Goal: Task Accomplishment & Management: Manage account settings

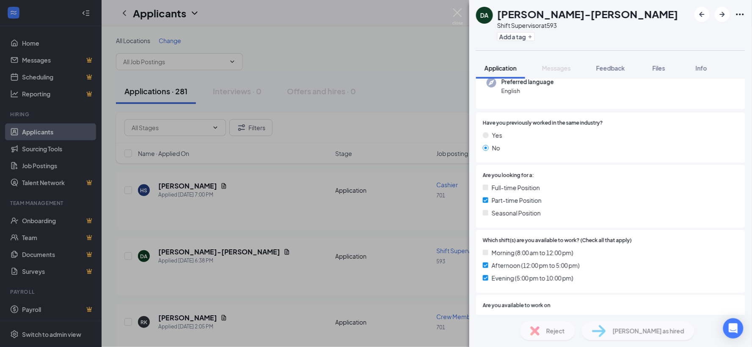
scroll to position [72, 0]
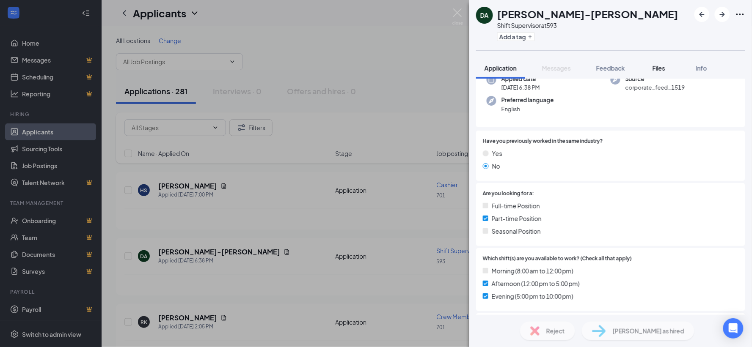
click at [660, 67] on span "Files" at bounding box center [658, 68] width 13 height 8
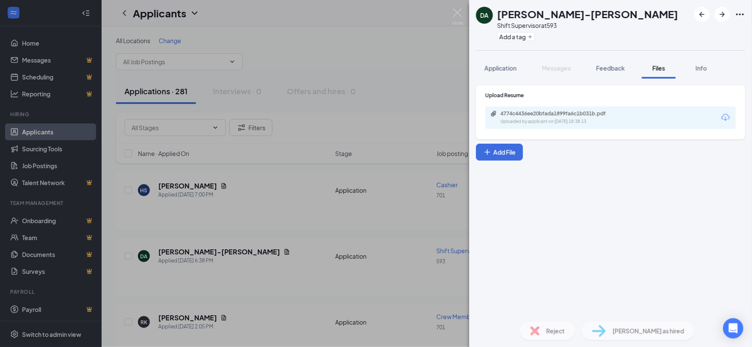
click at [581, 123] on div "Uploaded by applicant on [DATE] 18:38:13" at bounding box center [563, 121] width 127 height 7
click at [454, 11] on img at bounding box center [457, 16] width 11 height 16
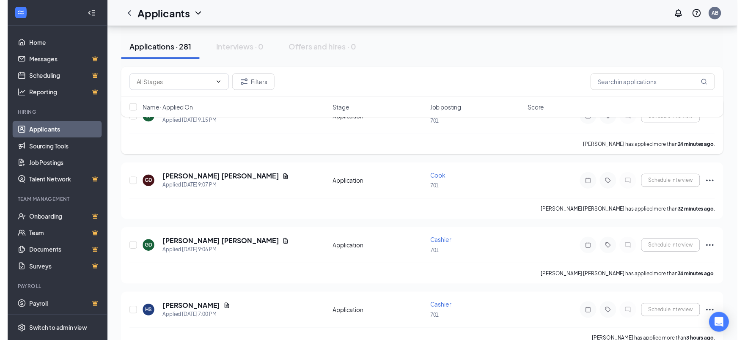
scroll to position [94, 0]
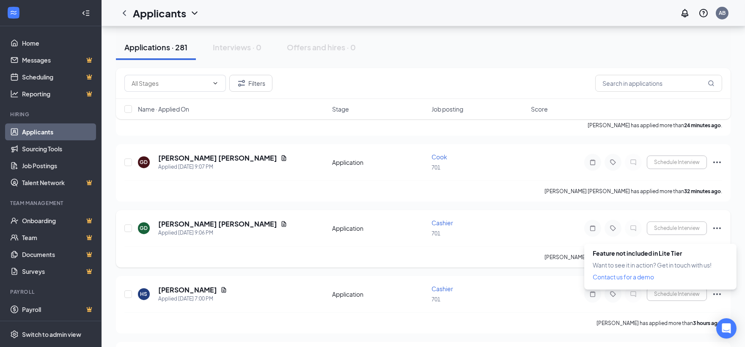
click at [676, 228] on div at bounding box center [677, 229] width 60 height 14
click at [675, 227] on div at bounding box center [677, 229] width 60 height 14
click at [673, 226] on div at bounding box center [677, 229] width 60 height 14
drag, startPoint x: 450, startPoint y: 223, endPoint x: 240, endPoint y: 197, distance: 210.9
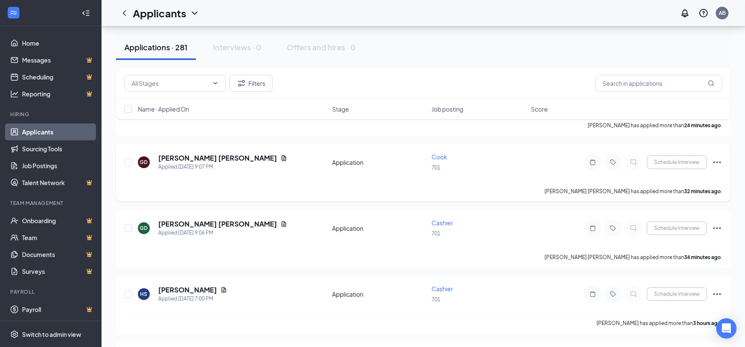
click at [199, 159] on h5 "[PERSON_NAME] [PERSON_NAME]" at bounding box center [217, 158] width 119 height 9
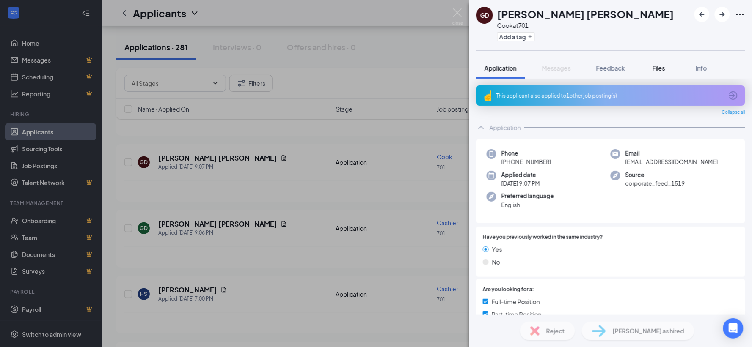
click at [654, 74] on button "Files" at bounding box center [659, 68] width 34 height 21
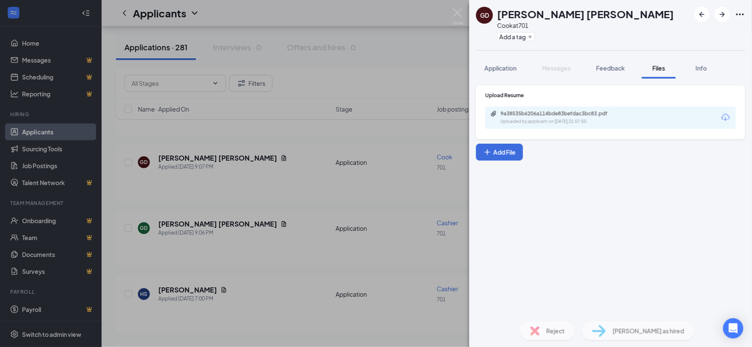
click at [659, 71] on span "Files" at bounding box center [658, 68] width 13 height 8
click at [609, 113] on div "9a38535b6206a114bde83befdac3bc83.pdf" at bounding box center [559, 113] width 118 height 7
click at [509, 33] on button "Add a tag" at bounding box center [516, 36] width 38 height 9
click at [464, 11] on div "GD [PERSON_NAME] [PERSON_NAME] [PERSON_NAME] at 701 Application Messages Feedba…" at bounding box center [376, 173] width 752 height 347
click at [452, 15] on div "GD [PERSON_NAME] [PERSON_NAME] [PERSON_NAME] at 701 Add a tag Application Messa…" at bounding box center [376, 173] width 752 height 347
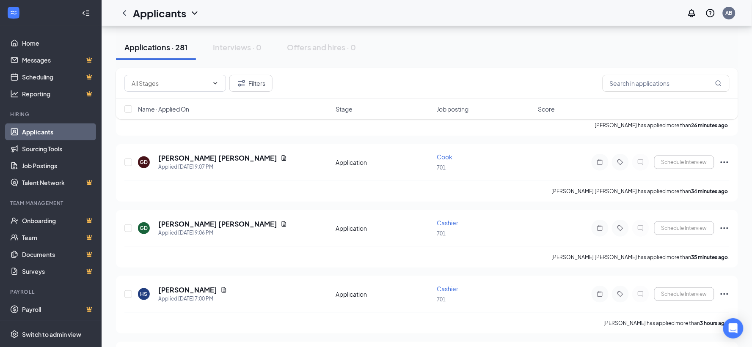
click at [475, 65] on div "Applications · 281 Interviews · 0 Offers and hires · 0" at bounding box center [427, 47] width 622 height 42
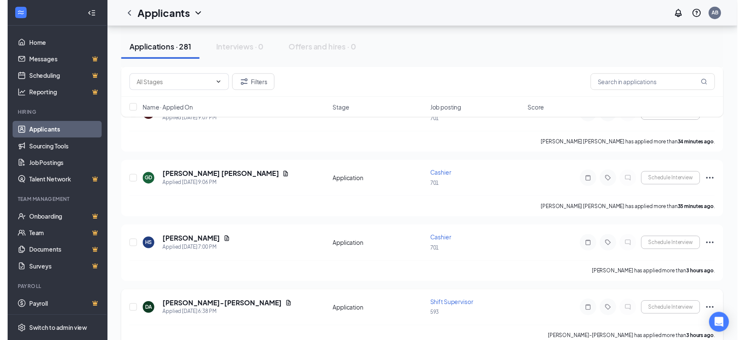
scroll to position [188, 0]
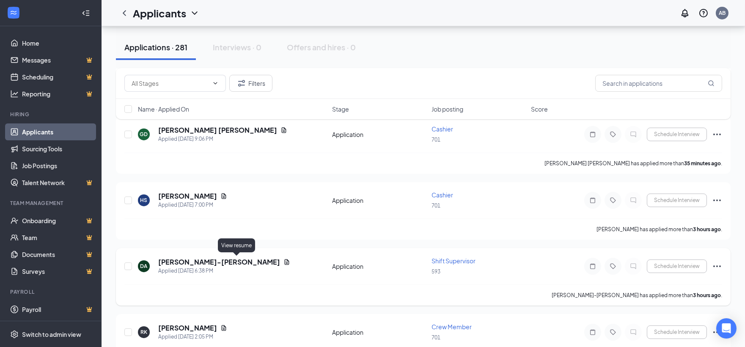
click at [283, 259] on icon "Document" at bounding box center [286, 262] width 7 height 7
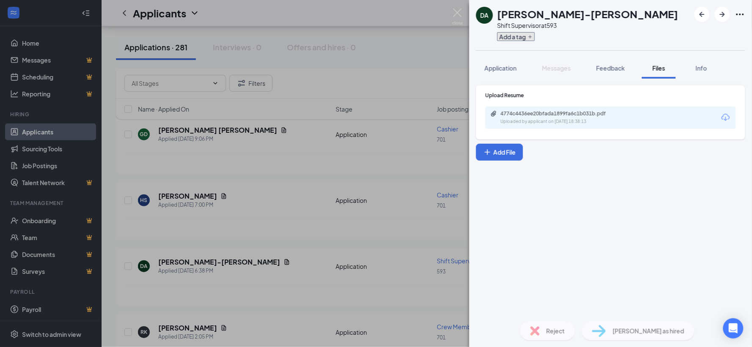
click at [517, 34] on button "Add a tag" at bounding box center [516, 36] width 38 height 9
click at [556, 33] on input "text" at bounding box center [544, 37] width 95 height 14
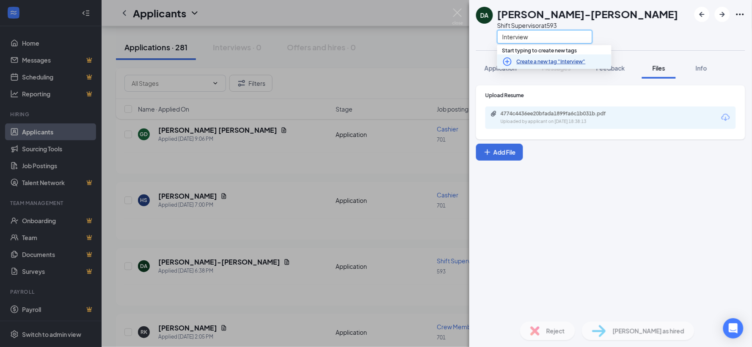
type input "Interview"
click at [538, 60] on link "Create a new tag "Interview"" at bounding box center [550, 62] width 69 height 8
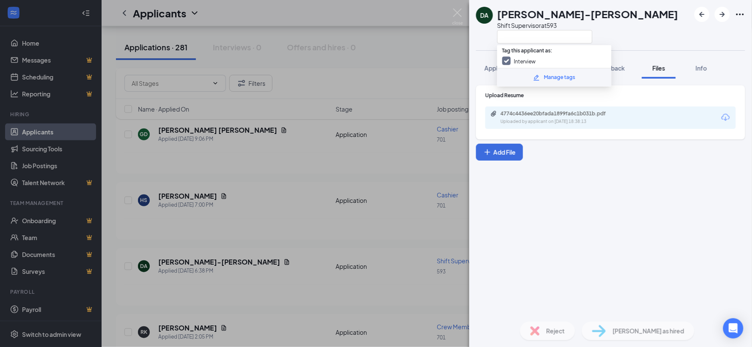
click at [554, 190] on div "Upload Resume 4774c4436ee20bfada1899fa6c1b031b.pdf Uploaded by applicant on [DA…" at bounding box center [610, 197] width 283 height 236
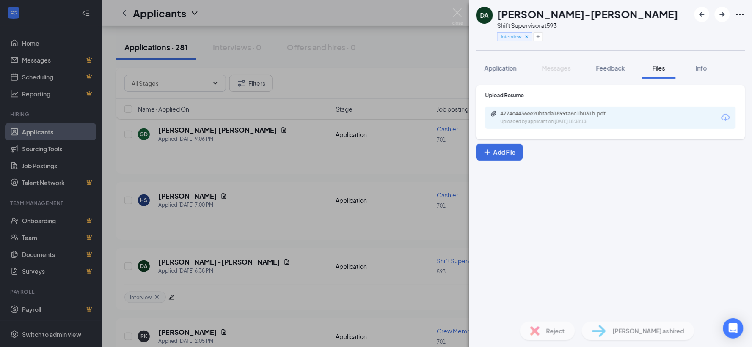
click at [556, 185] on div "Upload Resume 4774c4436ee20bfada1899fa6c1b031b.pdf Uploaded by applicant on [DA…" at bounding box center [610, 197] width 283 height 236
click at [463, 15] on img at bounding box center [457, 16] width 11 height 16
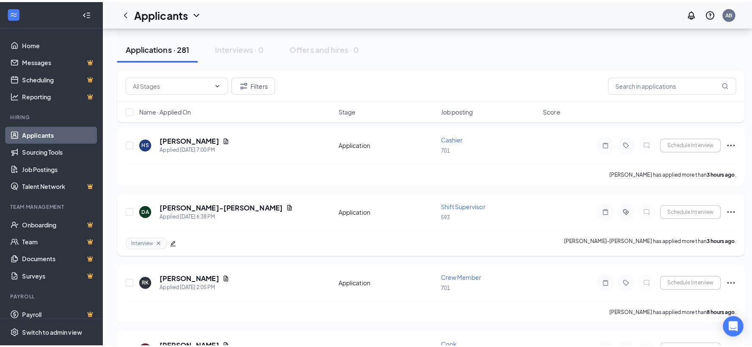
scroll to position [282, 0]
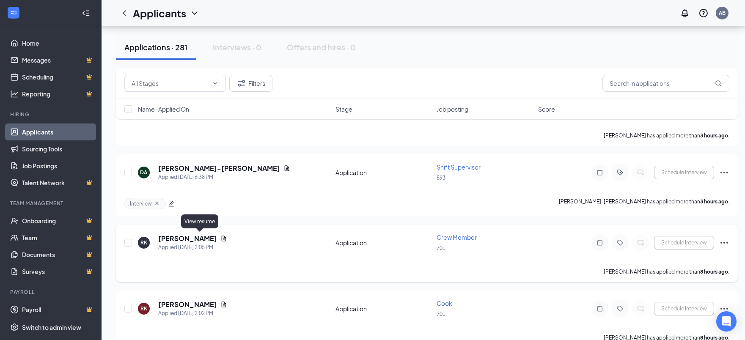
click at [222, 237] on icon "Document" at bounding box center [224, 238] width 5 height 5
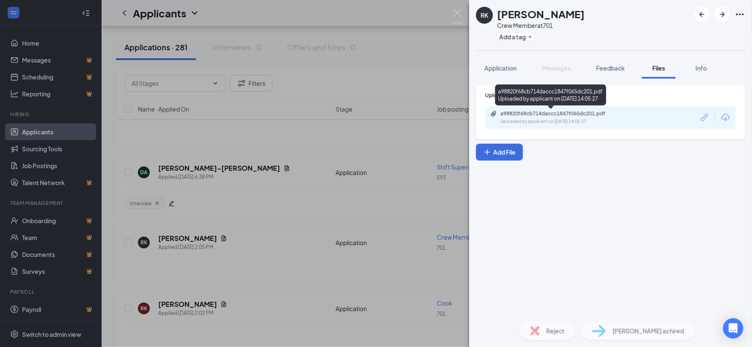
click at [606, 119] on div "Uploaded by applicant on [DATE] 14:05:27" at bounding box center [563, 121] width 127 height 7
click at [371, 170] on div "RK [PERSON_NAME] Crew Member at 701 Add a tag Application Messages Feedback Fil…" at bounding box center [376, 173] width 752 height 347
click at [459, 7] on div "RK [PERSON_NAME] Crew Member at 701 Add a tag Application Messages Feedback Fil…" at bounding box center [376, 173] width 752 height 347
click at [457, 11] on div "Applicants AB" at bounding box center [427, 13] width 650 height 26
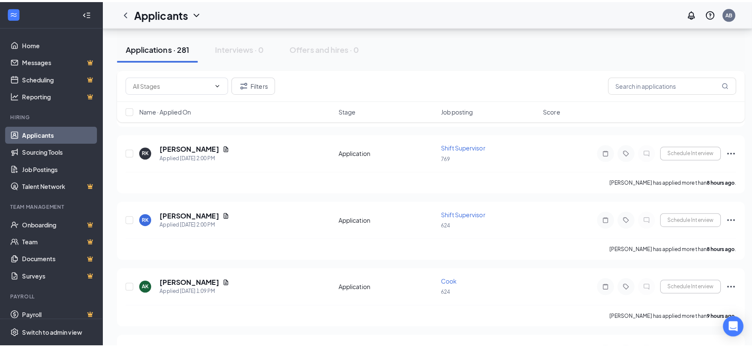
scroll to position [611, 0]
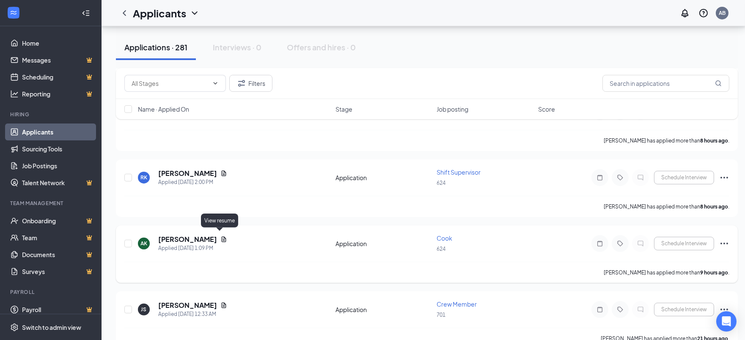
click at [220, 236] on icon "Document" at bounding box center [223, 239] width 7 height 7
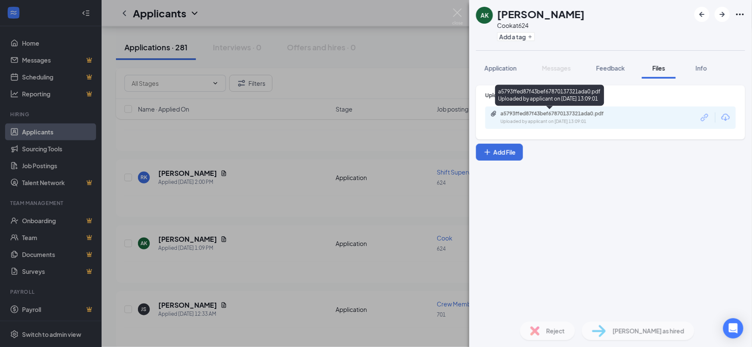
click at [535, 120] on div "Uploaded by applicant on [DATE] 13:09:01" at bounding box center [563, 121] width 127 height 7
click at [271, 222] on div "AK [PERSON_NAME] at 624 Add a tag Application Messages Feedback Files Info Uplo…" at bounding box center [376, 173] width 752 height 347
click at [459, 13] on img at bounding box center [457, 16] width 11 height 16
click at [456, 13] on img at bounding box center [457, 16] width 11 height 16
click at [458, 13] on div "Applicants AB" at bounding box center [427, 13] width 650 height 26
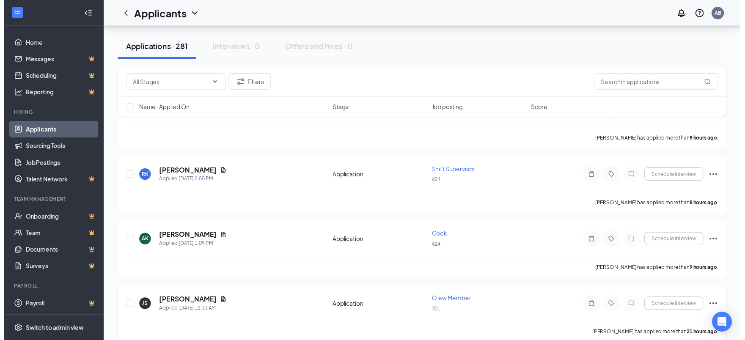
scroll to position [705, 0]
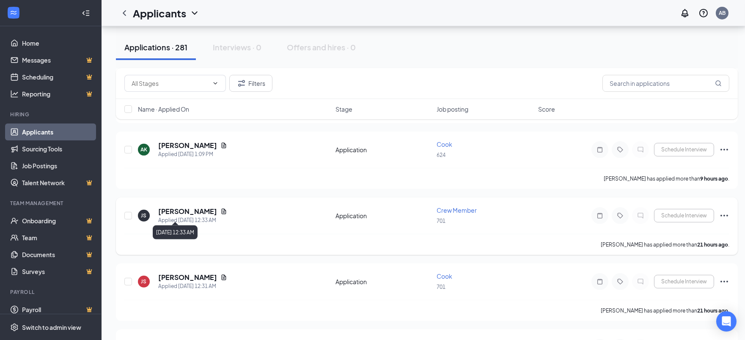
click at [222, 209] on icon "Document" at bounding box center [224, 211] width 5 height 5
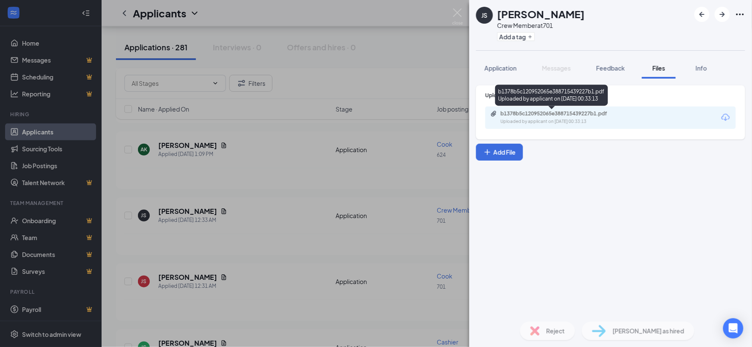
click at [540, 115] on div "b1378b5c120952065e388715439227b1.pdf" at bounding box center [559, 113] width 118 height 7
click at [379, 155] on div "JS [PERSON_NAME] Crew Member at 701 Add a tag Application Messages Feedback Fil…" at bounding box center [376, 173] width 752 height 347
click at [462, 8] on div "JS [PERSON_NAME] Crew Member at 701 Add a tag Application Messages Feedback Fil…" at bounding box center [376, 173] width 752 height 347
click at [458, 12] on img at bounding box center [457, 16] width 11 height 16
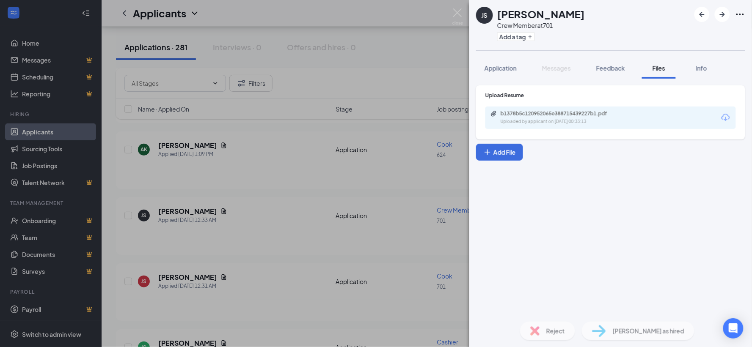
click at [459, 11] on img at bounding box center [457, 16] width 11 height 16
click at [459, 12] on img at bounding box center [457, 16] width 11 height 16
click at [456, 5] on div "Applicants AB" at bounding box center [427, 13] width 650 height 26
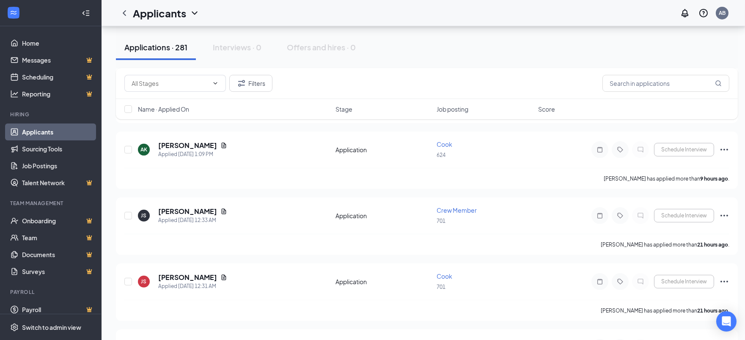
click at [456, 17] on div "Applicants AB" at bounding box center [423, 13] width 643 height 26
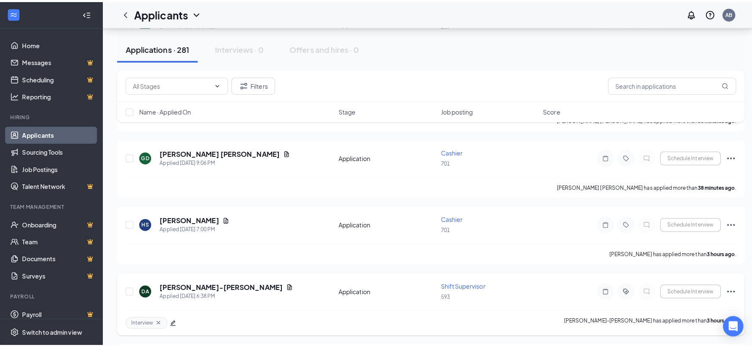
scroll to position [188, 0]
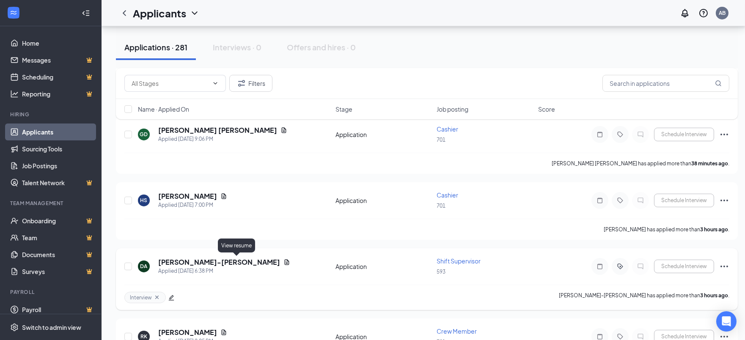
click at [283, 261] on icon "Document" at bounding box center [286, 262] width 7 height 7
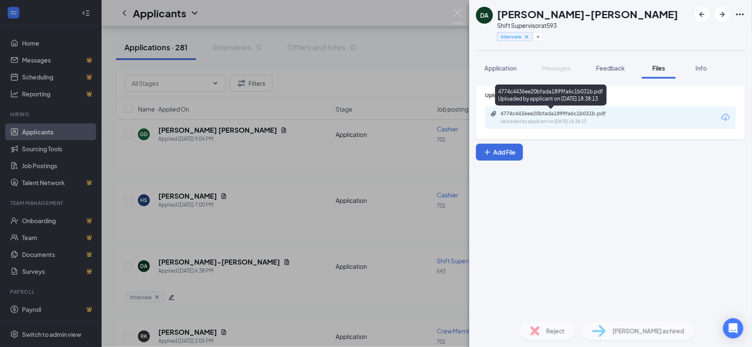
click at [535, 116] on div "4774c4436ee20bfada1899fa6c1b031b.pdf" at bounding box center [559, 113] width 118 height 7
click at [456, 9] on img at bounding box center [457, 16] width 11 height 16
click at [459, 8] on div "Applicants AB" at bounding box center [427, 13] width 650 height 26
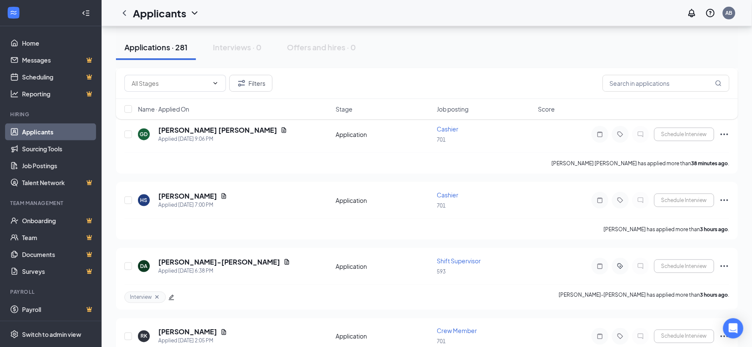
click at [458, 9] on div "Applicants AB" at bounding box center [427, 13] width 650 height 26
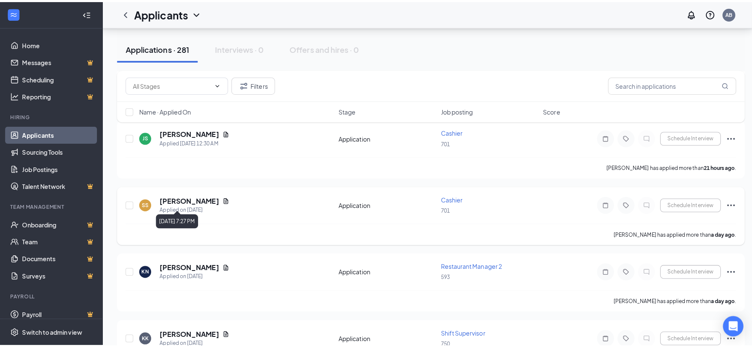
scroll to position [933, 0]
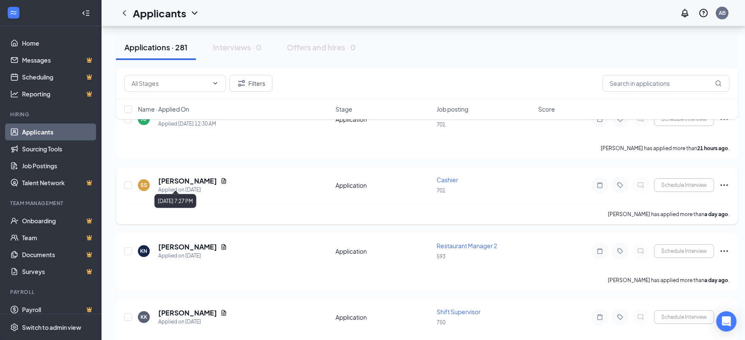
click at [220, 178] on icon "Document" at bounding box center [223, 181] width 7 height 7
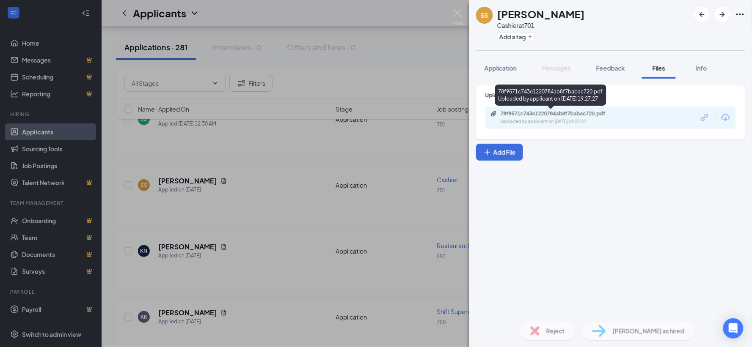
click at [611, 111] on div "78f9571c743e1220784ab8f7babac720.pdf" at bounding box center [559, 113] width 118 height 7
click at [459, 17] on img at bounding box center [457, 16] width 11 height 16
click at [459, 14] on img at bounding box center [457, 16] width 11 height 16
click at [456, 7] on div "SS [PERSON_NAME] Cashier at 701 Add a tag Application Messages Feedback Files I…" at bounding box center [376, 173] width 752 height 347
click at [455, 11] on img at bounding box center [457, 16] width 11 height 16
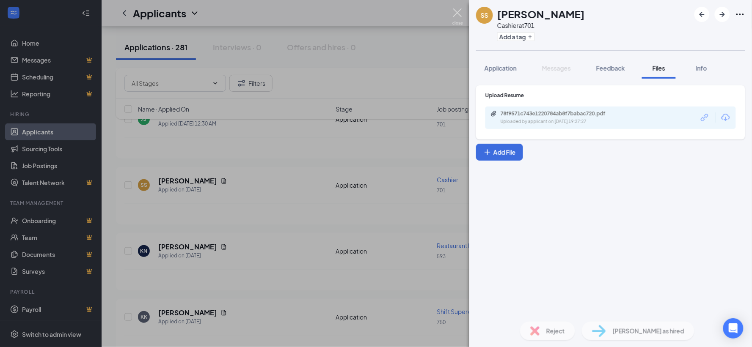
click at [456, 12] on img at bounding box center [457, 16] width 11 height 16
click at [457, 13] on img at bounding box center [457, 16] width 11 height 16
click at [453, 14] on img at bounding box center [457, 16] width 11 height 16
click at [392, 30] on div "SS [PERSON_NAME] Cashier at 701 Add a tag Application Messages Feedback Files I…" at bounding box center [376, 173] width 752 height 347
click at [458, 19] on img at bounding box center [457, 16] width 11 height 16
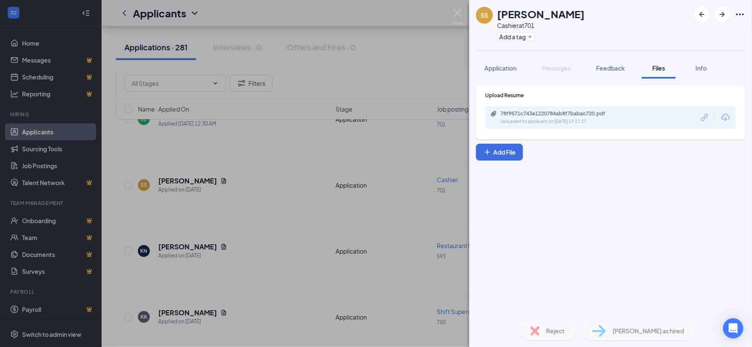
click at [458, 15] on img at bounding box center [457, 16] width 11 height 16
click at [457, 11] on img at bounding box center [457, 16] width 11 height 16
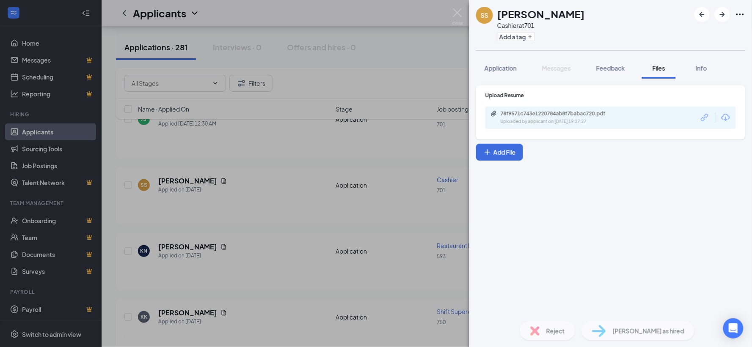
click at [457, 11] on img at bounding box center [457, 16] width 11 height 16
click at [593, 71] on button "Feedback" at bounding box center [611, 68] width 46 height 21
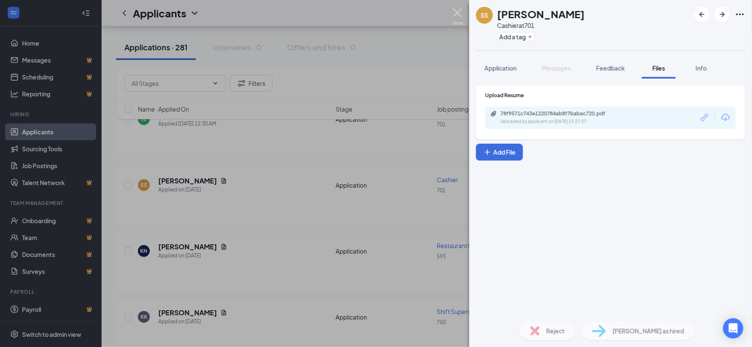
click at [597, 70] on button "Feedback" at bounding box center [611, 68] width 46 height 21
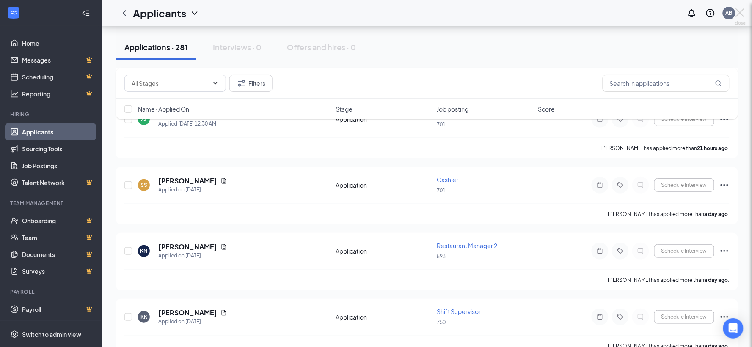
scroll to position [1027, 0]
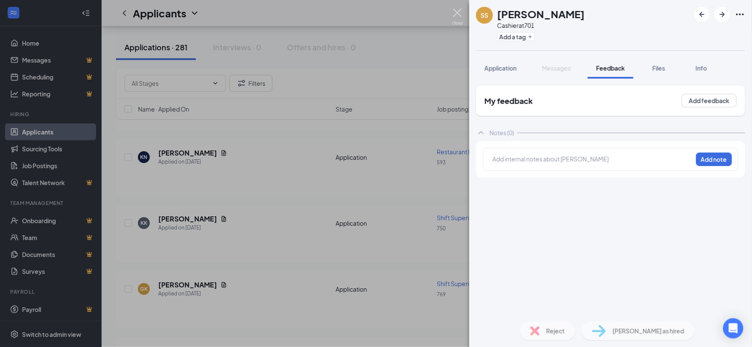
click at [457, 17] on img at bounding box center [457, 16] width 11 height 16
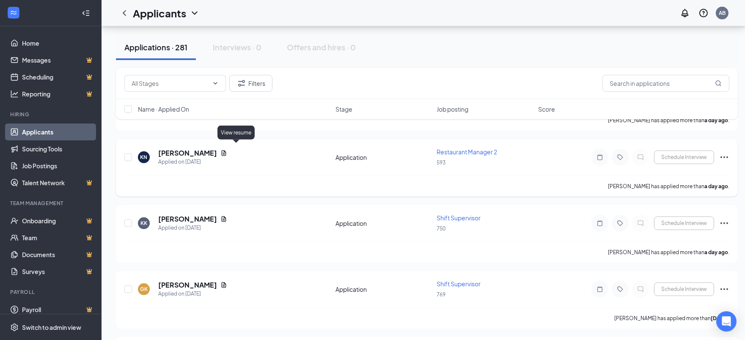
click at [227, 150] on icon "Document" at bounding box center [223, 153] width 7 height 7
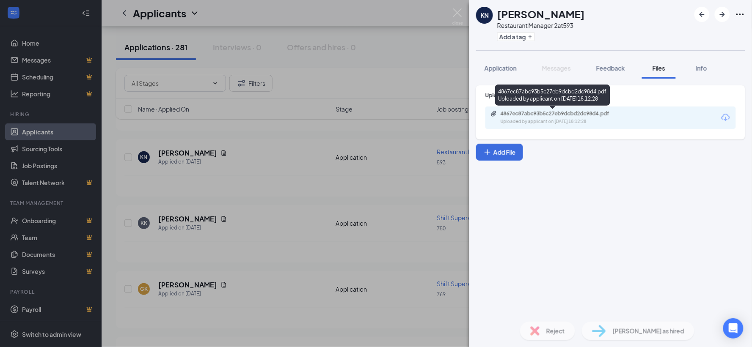
click at [543, 114] on div "4867ec87abc93b5c27eb9dcbd2dc98d4.pdf" at bounding box center [559, 113] width 118 height 7
click at [456, 14] on img at bounding box center [457, 16] width 11 height 16
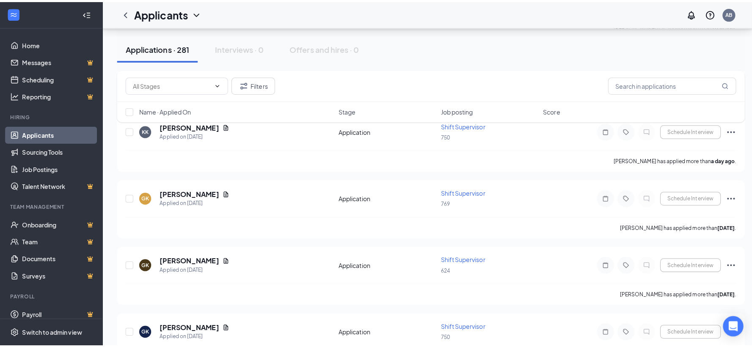
scroll to position [1074, 0]
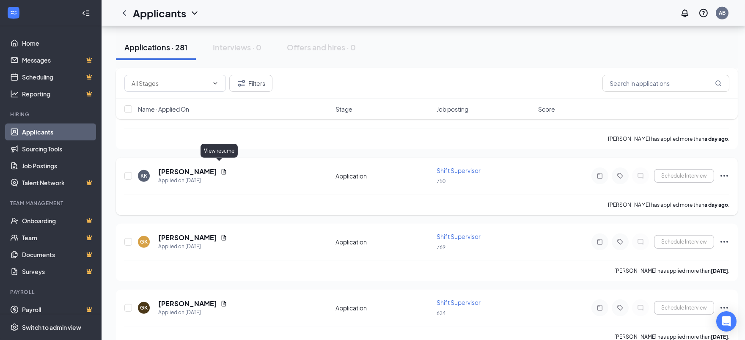
drag, startPoint x: 218, startPoint y: 165, endPoint x: 212, endPoint y: 174, distance: 10.9
click at [212, 176] on div "Applied on [DATE]" at bounding box center [192, 180] width 69 height 8
click at [221, 168] on icon "Document" at bounding box center [223, 171] width 7 height 7
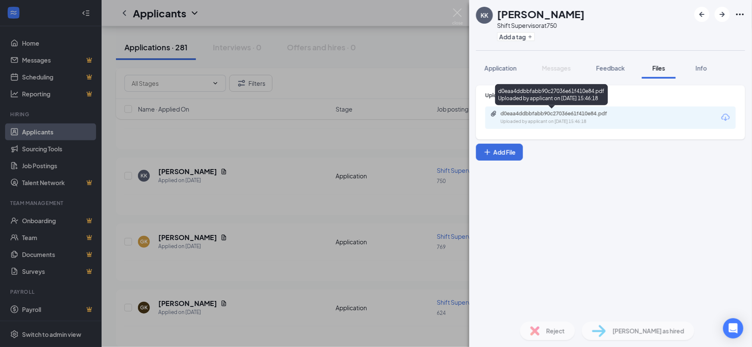
click at [595, 121] on div "Uploaded by applicant on [DATE] 15:46:18" at bounding box center [563, 121] width 127 height 7
click at [460, 15] on img at bounding box center [457, 16] width 11 height 16
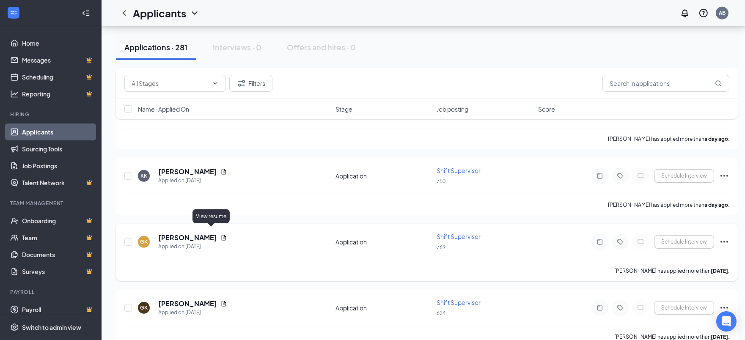
click at [222, 235] on icon "Document" at bounding box center [224, 237] width 5 height 5
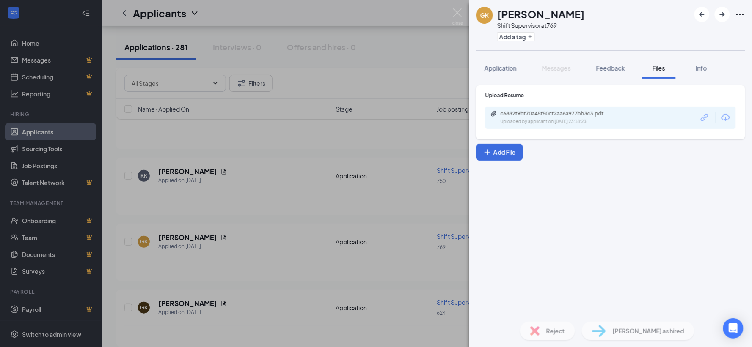
click at [619, 108] on div "c6832f9bf70a45f50cf2aa6a977bb3c3.pdf Uploaded by applicant on [DATE] 23:18:23" at bounding box center [610, 118] width 250 height 22
click at [588, 115] on div "c6832f9bf70a45f50cf2aa6a977bb3c3.pdf" at bounding box center [559, 113] width 118 height 7
click at [455, 12] on img at bounding box center [457, 16] width 11 height 16
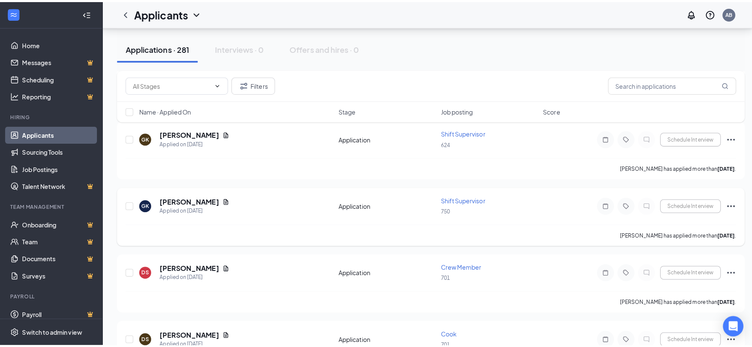
scroll to position [1262, 0]
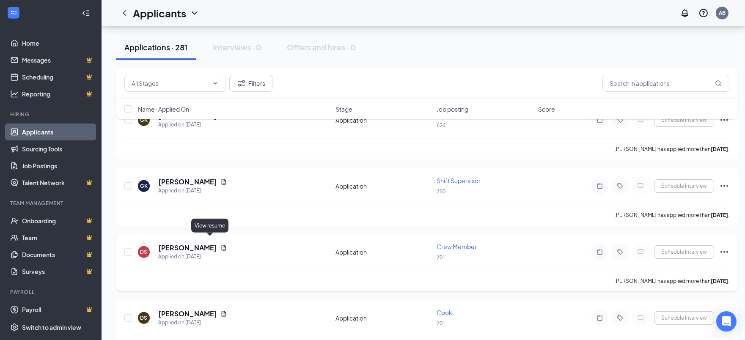
click at [222, 245] on icon "Document" at bounding box center [224, 247] width 5 height 5
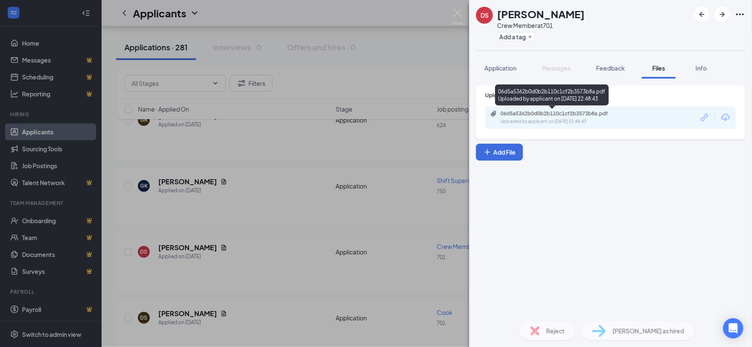
click at [572, 116] on div "06d5a5362b0d0b2b110c1cf2b3573b8a.pdf" at bounding box center [559, 113] width 118 height 7
